Goal: Task Accomplishment & Management: Manage account settings

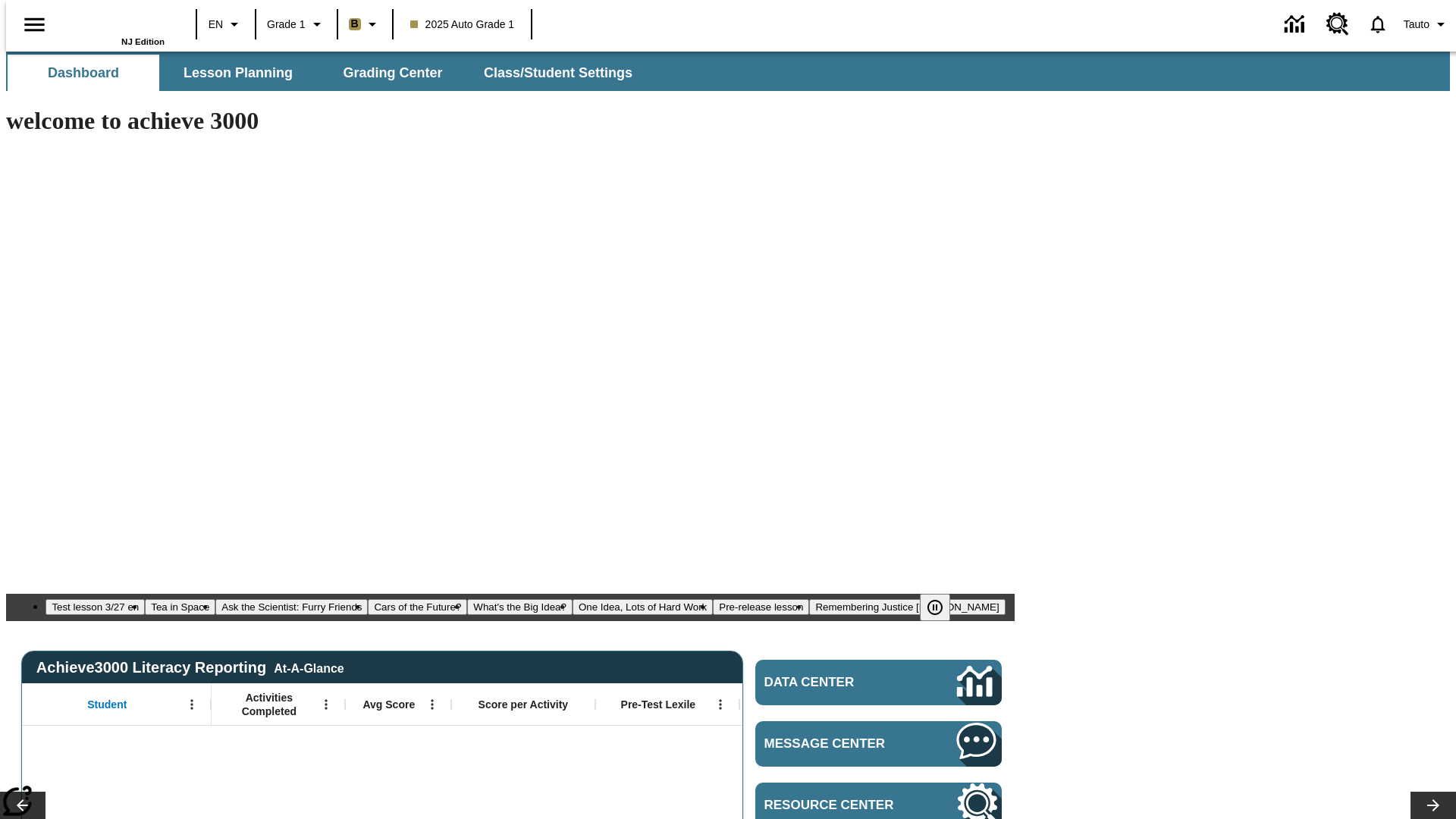
type input "-1"
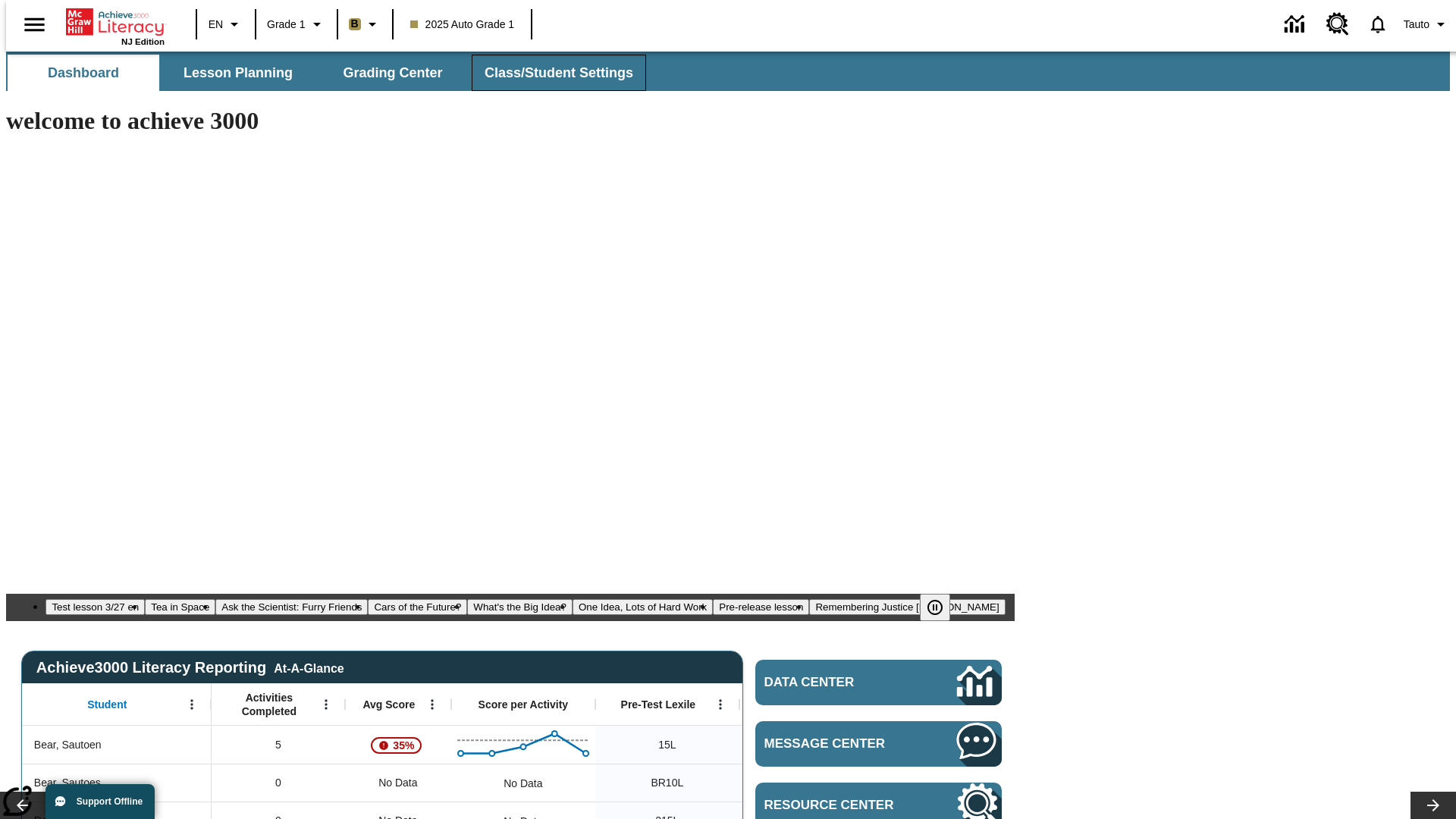
click at [551, 73] on span "Class/Student Settings" at bounding box center [559, 73] width 149 height 18
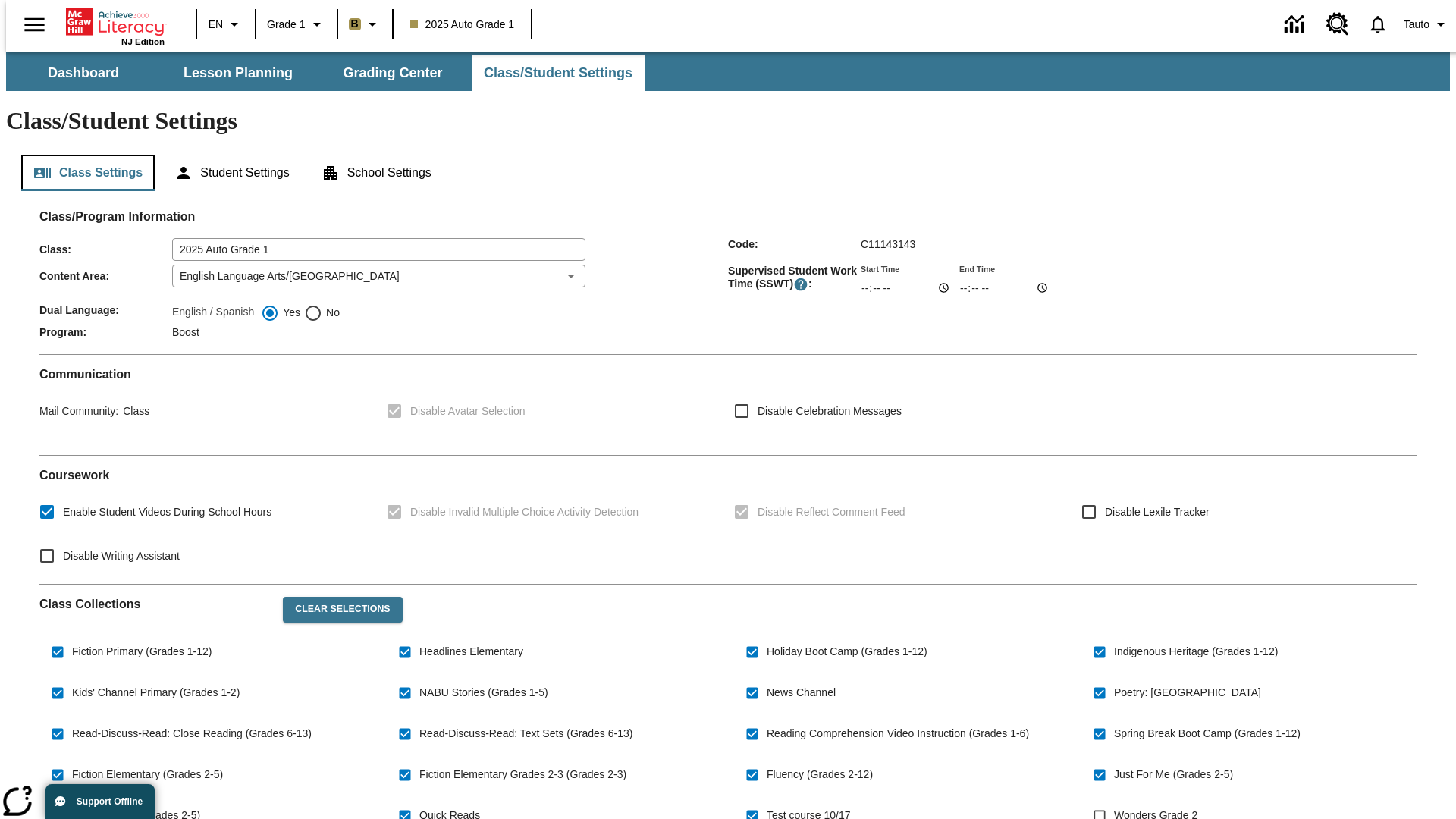
click at [82, 155] on button "Class Settings" at bounding box center [88, 173] width 133 height 36
click at [1161, 808] on span "Wonders Grade 2" at bounding box center [1156, 816] width 84 height 16
click at [1114, 802] on input "Wonders Grade 2" at bounding box center [1099, 816] width 29 height 29
checkbox input "true"
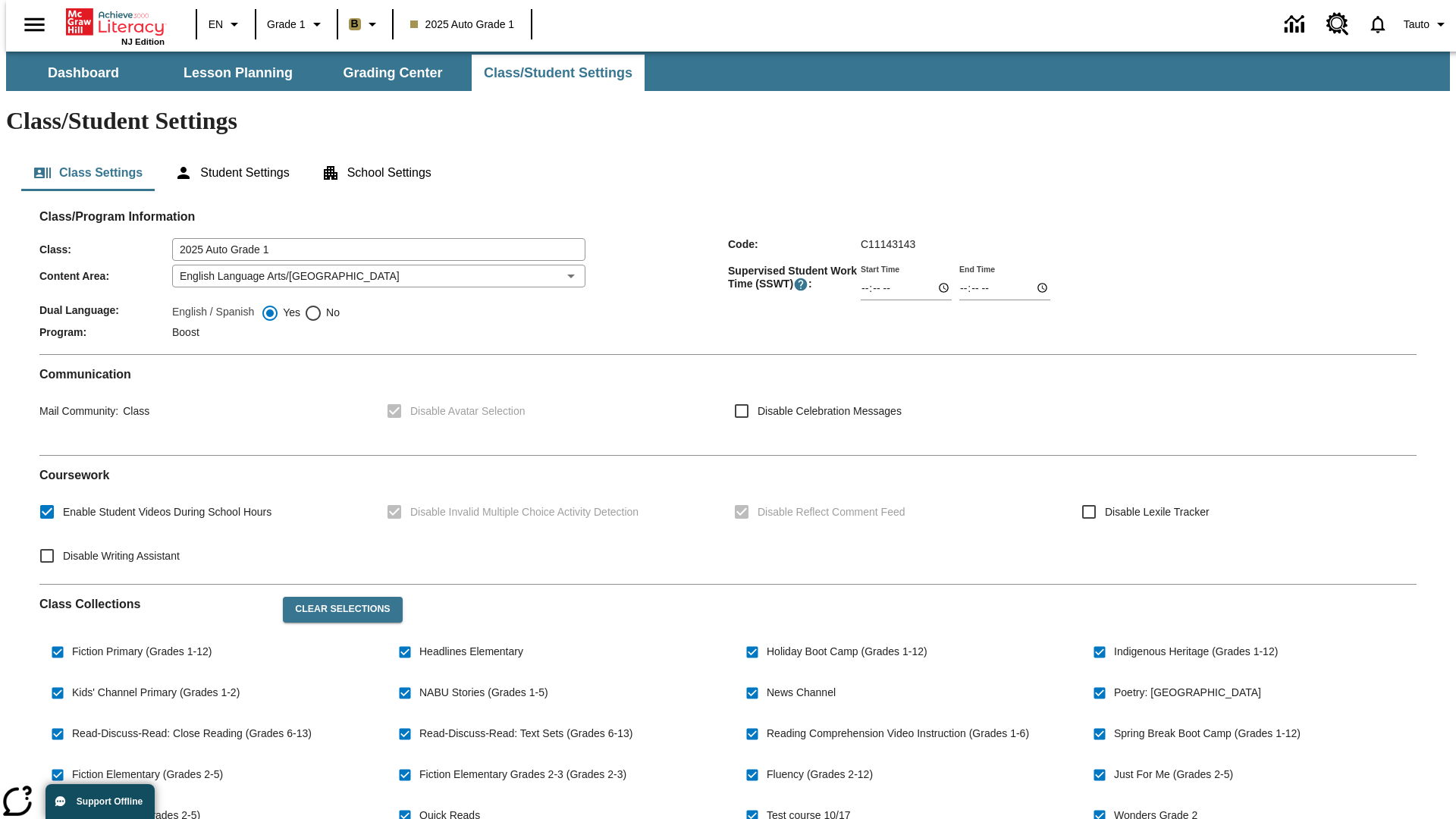
scroll to position [222, 0]
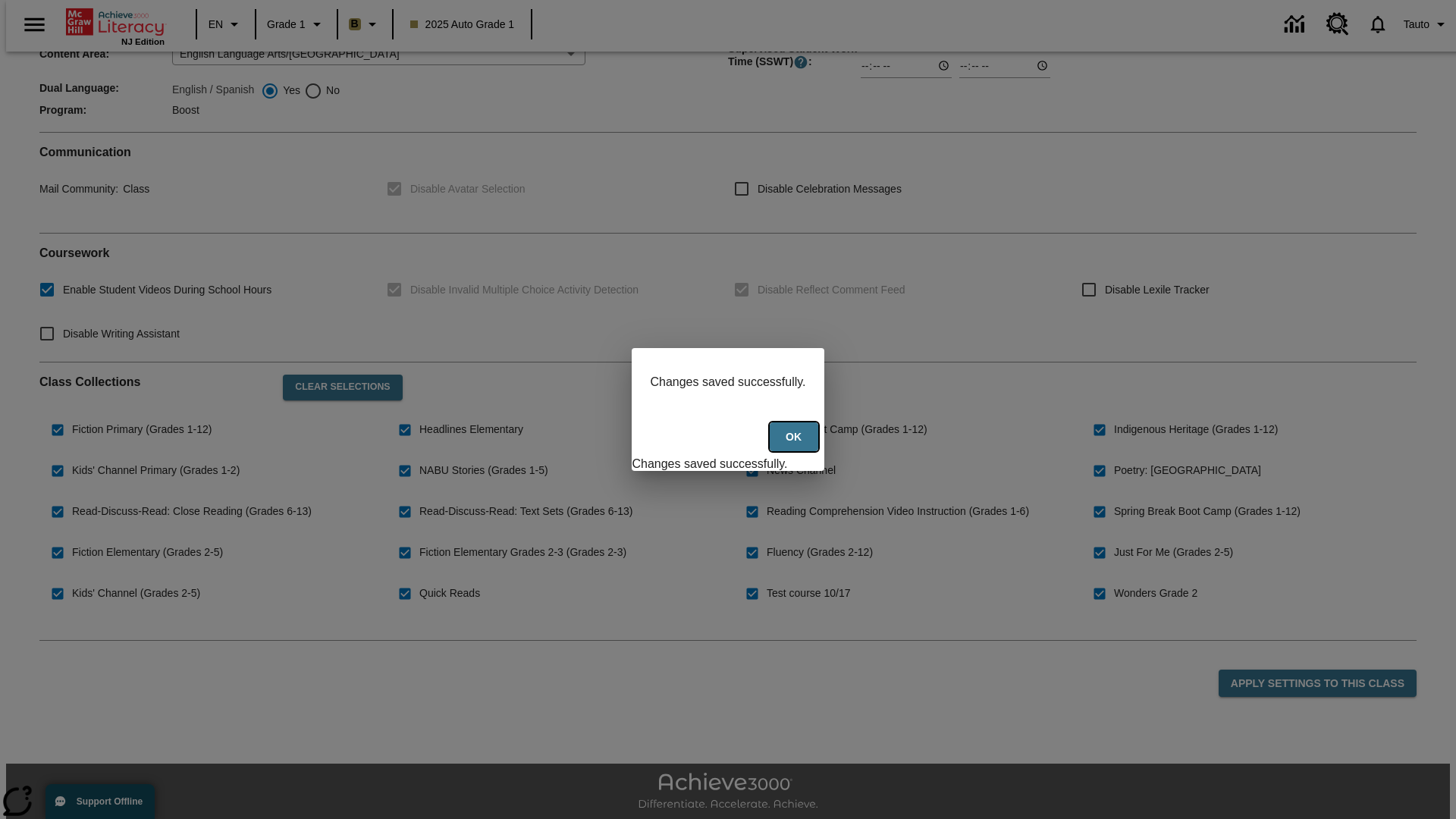
click at [795, 446] on button "Ok" at bounding box center [794, 437] width 49 height 29
